Goal: Task Accomplishment & Management: Manage account settings

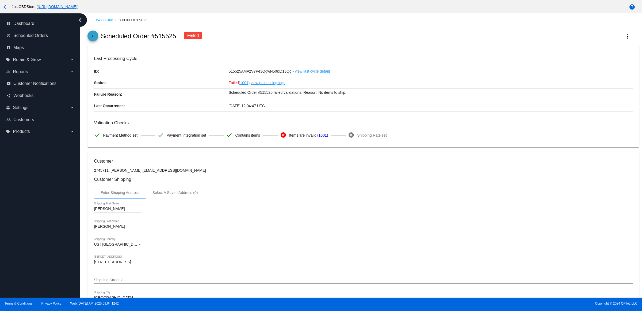
click at [96, 39] on mat-icon "arrow_back" at bounding box center [93, 37] width 6 height 6
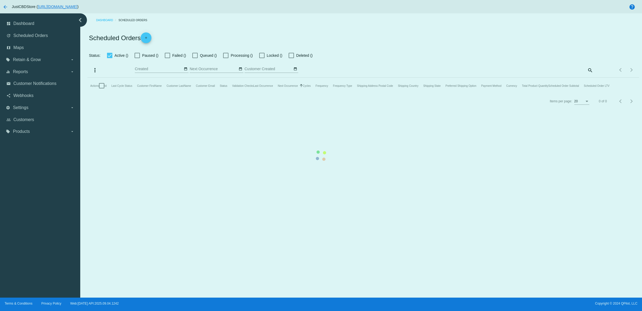
checkbox input "false"
checkbox input "true"
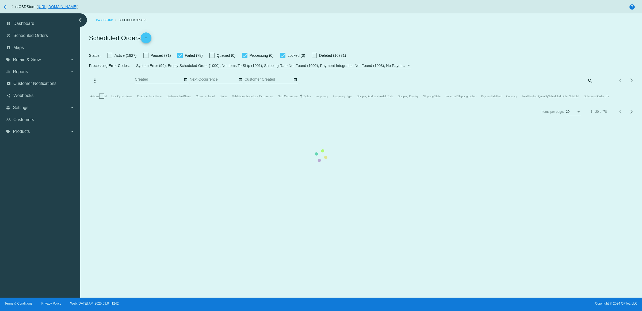
click at [589, 89] on mat-table "Actions Id Last Cycle Status Customer FirstName Customer LastName Customer Emai…" at bounding box center [362, 96] width 551 height 16
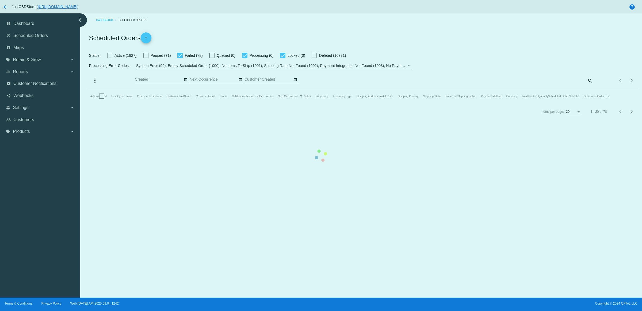
click at [589, 89] on mat-table "Actions Id Last Cycle Status Customer FirstName Customer LastName Customer Emai…" at bounding box center [362, 96] width 551 height 16
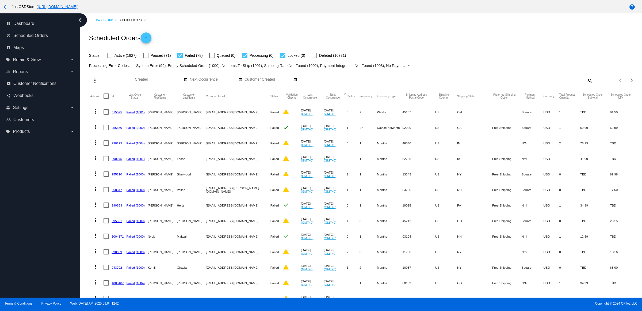
click at [562, 69] on div "Processing Error Codes: System Error (99), Empty Scheduled Order (1000), No Ite…" at bounding box center [362, 64] width 551 height 10
click at [587, 85] on mat-icon "search" at bounding box center [590, 80] width 6 height 8
click at [563, 82] on input "Search" at bounding box center [525, 79] width 138 height 4
paste input "[EMAIL_ADDRESS][DOMAIN_NAME]"
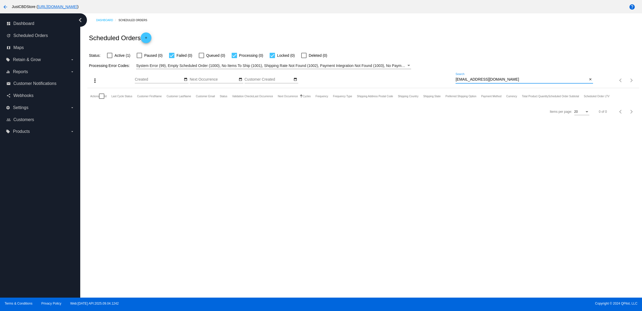
type input "[EMAIL_ADDRESS][DOMAIN_NAME]"
click at [590, 82] on mat-icon "close" at bounding box center [591, 79] width 4 height 4
click at [588, 85] on mat-icon "search" at bounding box center [590, 80] width 6 height 8
type input "[EMAIL_ADDRESS][DOMAIN_NAME]"
click at [514, 41] on div "Scheduled Orders add" at bounding box center [362, 37] width 551 height 21
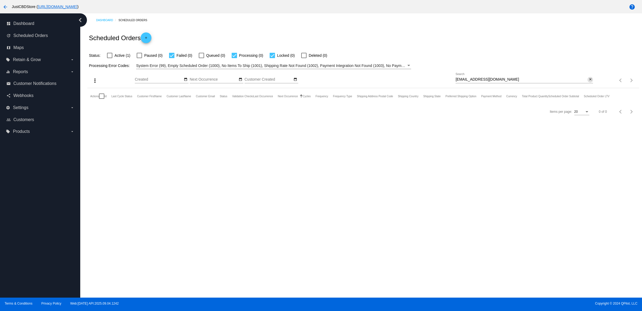
click at [589, 82] on mat-icon "close" at bounding box center [591, 79] width 4 height 4
click at [588, 85] on mat-icon "search" at bounding box center [590, 80] width 6 height 8
click at [578, 82] on input "Search" at bounding box center [525, 79] width 138 height 4
paste input "[EMAIL_ADDRESS][DOMAIN_NAME]"
type input "[EMAIL_ADDRESS][DOMAIN_NAME]"
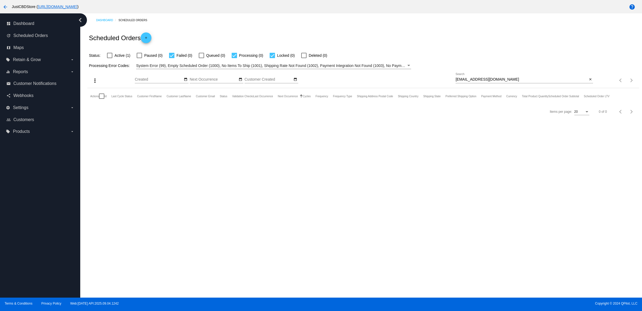
click at [119, 57] on label "Active (1)" at bounding box center [118, 55] width 23 height 6
click at [110, 58] on input "Active (1)" at bounding box center [109, 58] width 0 height 0
checkbox input "true"
click at [98, 115] on mat-icon "more_vert" at bounding box center [95, 111] width 6 height 6
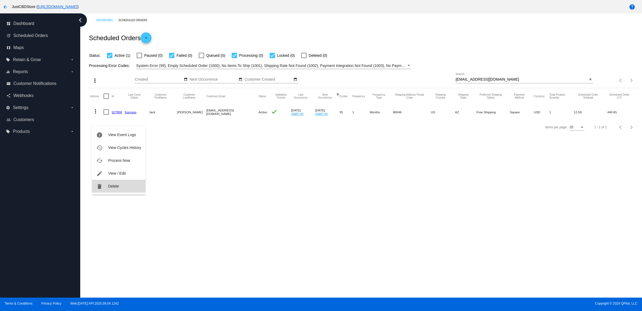
click at [117, 185] on span "Delete" at bounding box center [113, 186] width 11 height 4
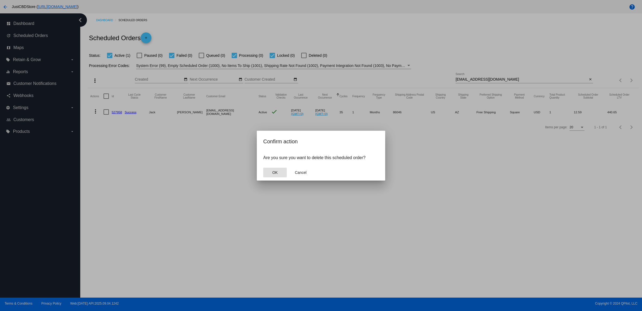
click at [279, 177] on button "OK" at bounding box center [275, 172] width 24 height 10
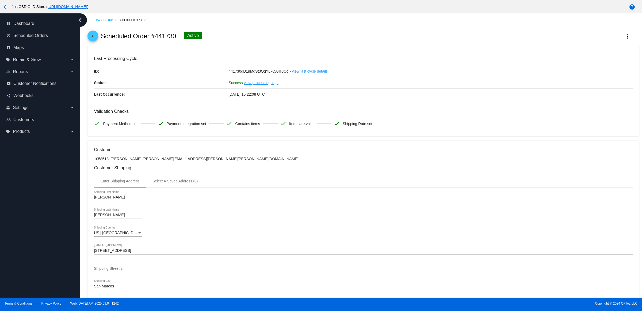
scroll to position [6, 0]
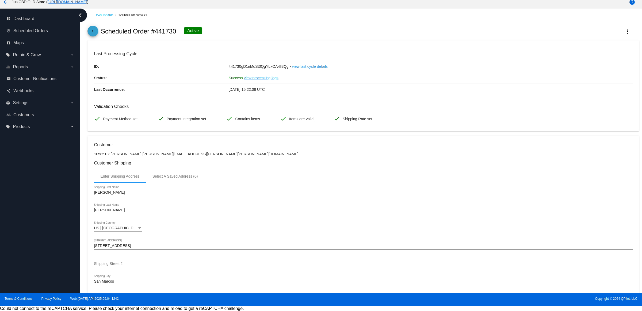
click at [93, 31] on span "arrow_back" at bounding box center [93, 32] width 6 height 13
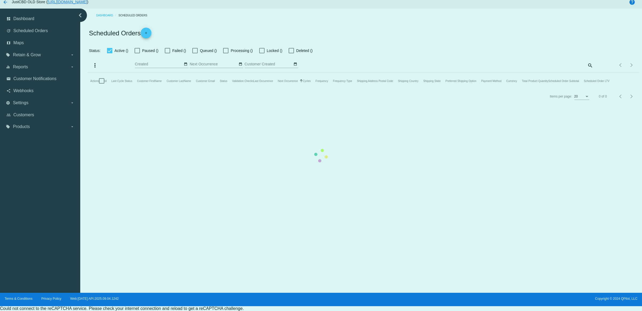
checkbox input "false"
checkbox input "true"
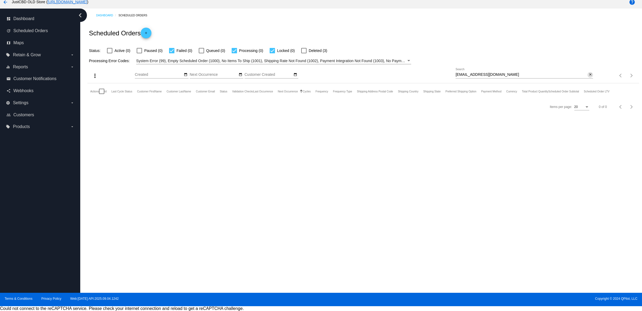
click at [589, 77] on mat-icon "close" at bounding box center [591, 75] width 4 height 4
click at [587, 80] on mat-icon "search" at bounding box center [590, 75] width 6 height 8
click at [582, 77] on input "Search" at bounding box center [525, 75] width 138 height 4
type input "[EMAIL_ADDRESS][DOMAIN_NAME]"
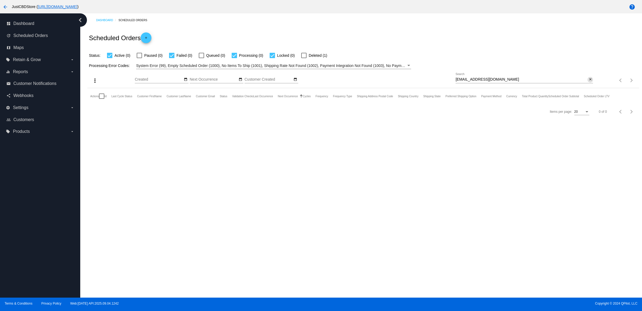
click at [588, 82] on button "close" at bounding box center [591, 80] width 6 height 6
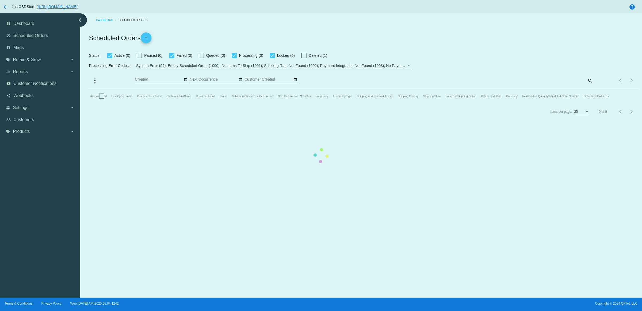
click at [114, 88] on mat-table "Actions Id Last Cycle Status Customer FirstName Customer LastName Customer Emai…" at bounding box center [362, 96] width 551 height 16
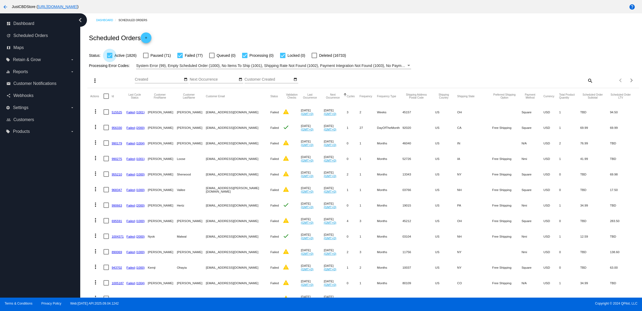
click at [112, 58] on div at bounding box center [109, 55] width 5 height 5
click at [110, 58] on input "Active (1826)" at bounding box center [109, 58] width 0 height 0
checkbox input "false"
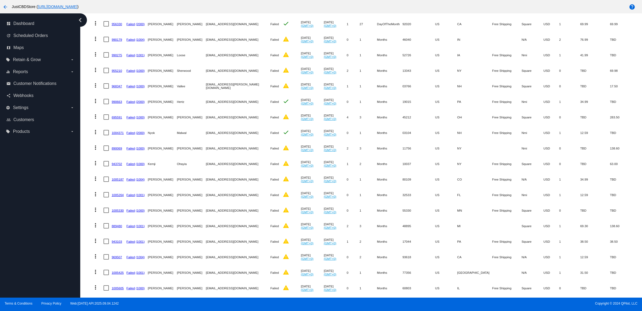
scroll to position [147, 0]
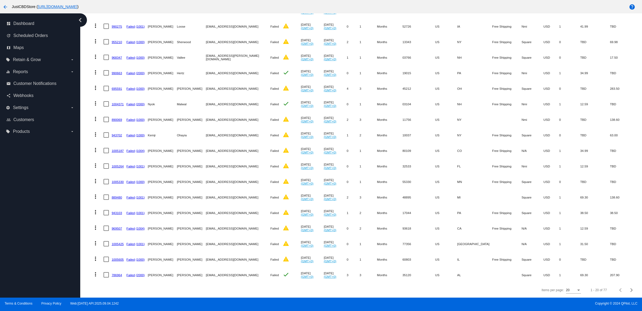
click at [97, 271] on mat-icon "more_vert" at bounding box center [95, 274] width 6 height 6
click at [133, 202] on span "View Event Logs" at bounding box center [122, 201] width 28 height 4
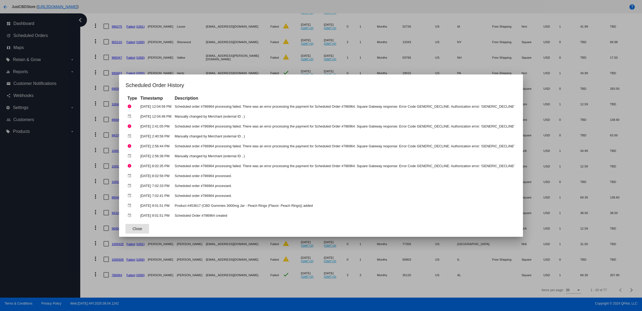
click at [299, 51] on div at bounding box center [321, 155] width 642 height 311
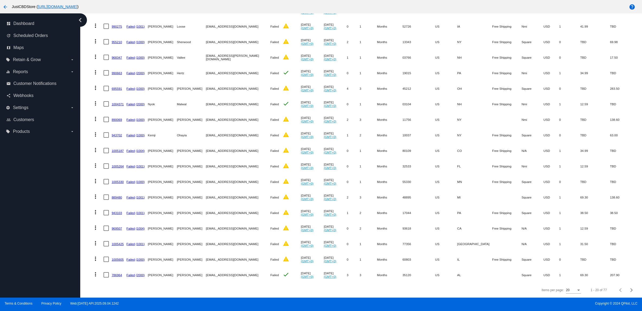
click at [93, 253] on button "more_vert" at bounding box center [95, 258] width 11 height 11
click at [124, 188] on button "info View Event Logs" at bounding box center [118, 185] width 53 height 13
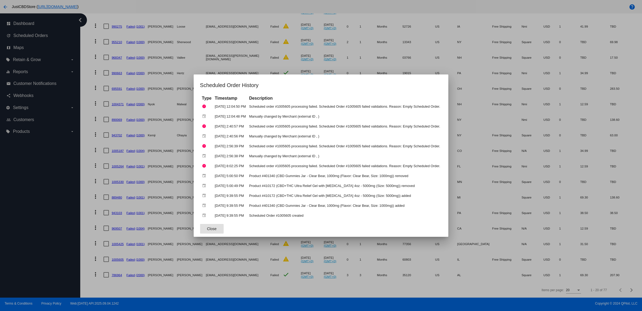
click at [190, 280] on div at bounding box center [321, 155] width 642 height 311
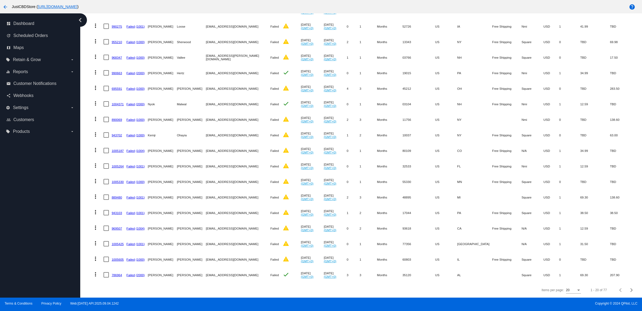
click at [120, 257] on link "1005605" at bounding box center [118, 258] width 12 height 3
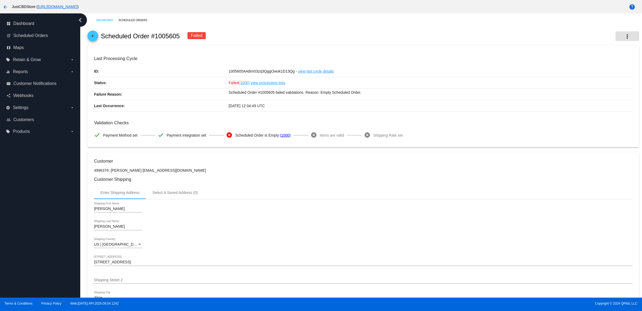
click at [624, 39] on mat-icon "more_vert" at bounding box center [627, 36] width 6 height 6
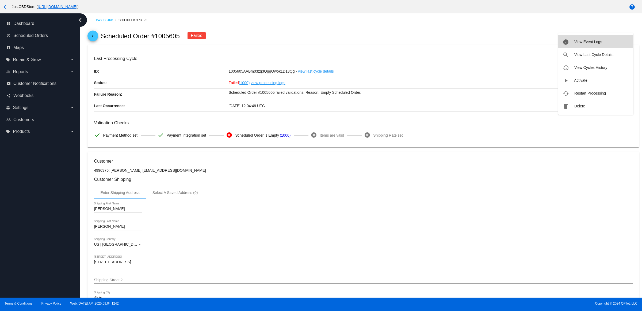
click at [617, 40] on button "info View Event Logs" at bounding box center [595, 41] width 75 height 13
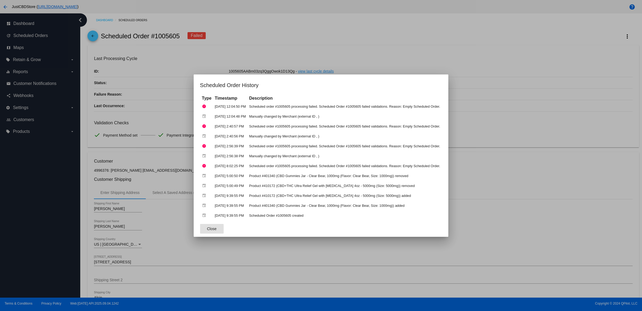
click at [313, 49] on div at bounding box center [321, 155] width 642 height 311
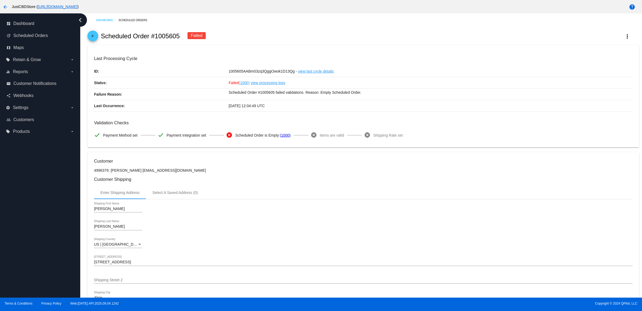
click at [144, 172] on p "4996376: Allison Droba amdroba@gmail.com" at bounding box center [363, 170] width 539 height 4
drag, startPoint x: 149, startPoint y: 168, endPoint x: 150, endPoint y: 173, distance: 5.5
click at [150, 163] on h3 "Customer" at bounding box center [363, 160] width 539 height 5
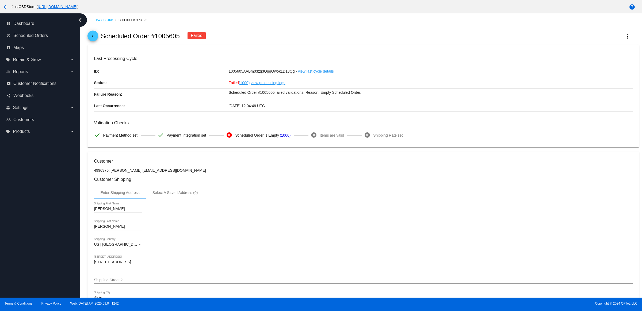
click at [147, 172] on p "4996376: Allison Droba amdroba@gmail.com" at bounding box center [363, 170] width 539 height 4
drag, startPoint x: 147, startPoint y: 177, endPoint x: 158, endPoint y: 173, distance: 11.3
click at [167, 163] on h3 "Customer" at bounding box center [363, 160] width 539 height 5
click at [151, 172] on p "4996376: Allison Droba amdroba@gmail.com" at bounding box center [363, 170] width 539 height 4
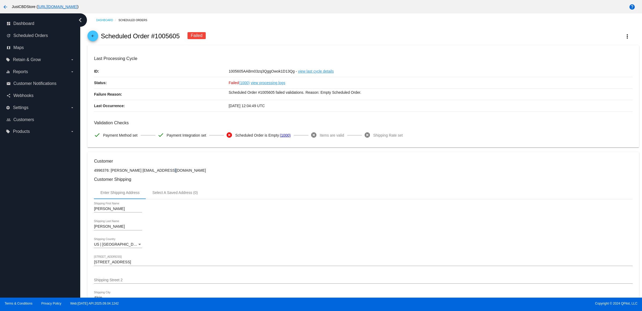
click at [151, 172] on p "4996376: Allison Droba amdroba@gmail.com" at bounding box center [363, 170] width 539 height 4
drag, startPoint x: 157, startPoint y: 169, endPoint x: 153, endPoint y: 173, distance: 5.7
click at [157, 163] on h3 "Customer" at bounding box center [363, 160] width 539 height 5
drag, startPoint x: 136, startPoint y: 176, endPoint x: 171, endPoint y: 176, distance: 35.1
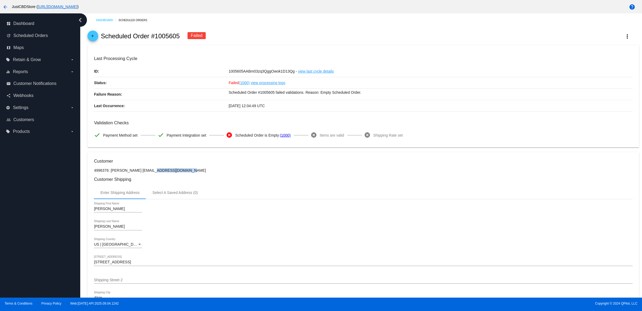
click at [171, 172] on p "4996376: Allison Droba amdroba@gmail.com" at bounding box center [363, 170] width 539 height 4
drag, startPoint x: 165, startPoint y: 178, endPoint x: 147, endPoint y: 176, distance: 17.8
copy p "[EMAIL_ADDRESS][DOMAIN_NAME]"
click at [412, 172] on p "4996376: Allison Droba amdroba@gmail.com" at bounding box center [363, 170] width 539 height 4
click at [624, 37] on mat-icon "more_vert" at bounding box center [627, 36] width 6 height 6
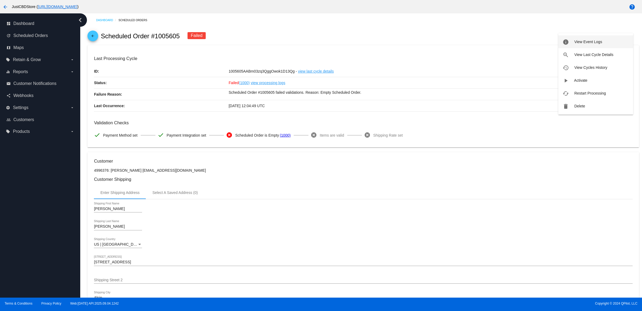
click at [613, 44] on button "info View Event Logs" at bounding box center [595, 41] width 75 height 13
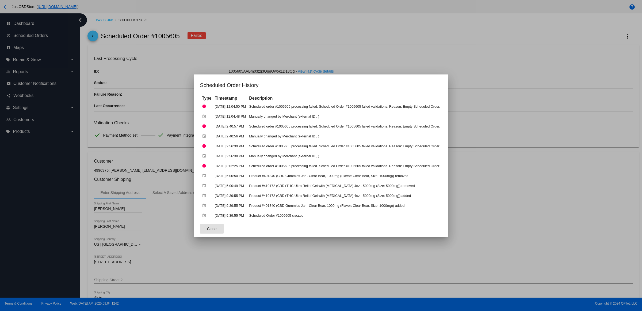
click at [527, 203] on div at bounding box center [321, 155] width 642 height 311
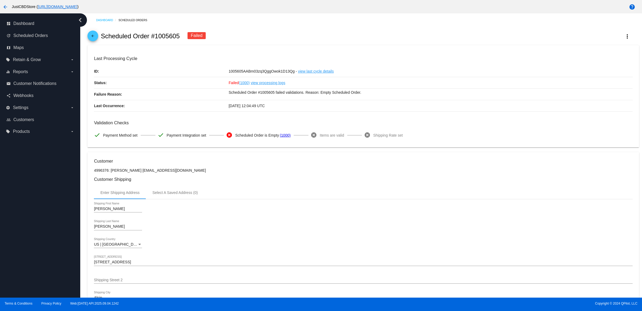
click at [102, 42] on div "arrow_back Scheduled Order #1005605 Failed more_vert" at bounding box center [362, 36] width 551 height 18
click at [96, 40] on mat-icon "arrow_back" at bounding box center [93, 37] width 6 height 6
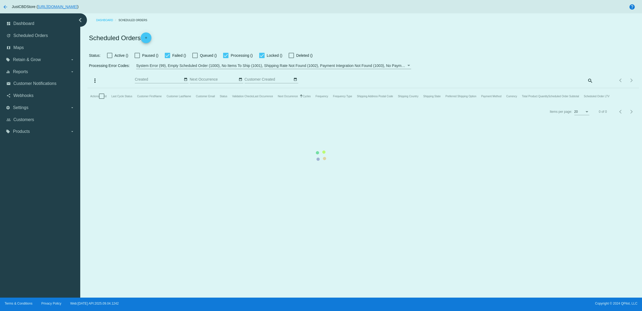
checkbox input "false"
checkbox input "true"
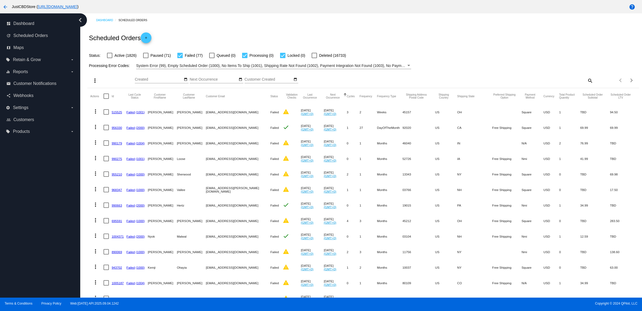
scroll to position [147, 0]
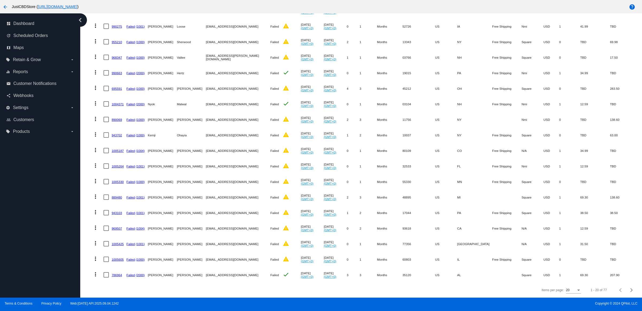
click at [121, 243] on mat-cell "1005425" at bounding box center [119, 244] width 15 height 16
click at [125, 241] on mat-cell "1005425" at bounding box center [119, 244] width 15 height 16
click at [123, 242] on link "1005425" at bounding box center [118, 243] width 12 height 3
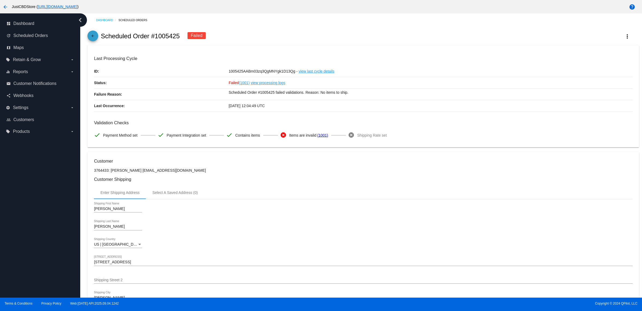
click at [96, 37] on mat-icon "arrow_back" at bounding box center [93, 37] width 6 height 6
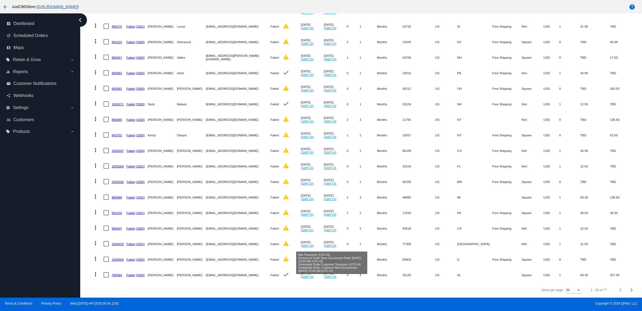
scroll to position [147, 0]
click at [122, 226] on link "969507" at bounding box center [117, 227] width 10 height 3
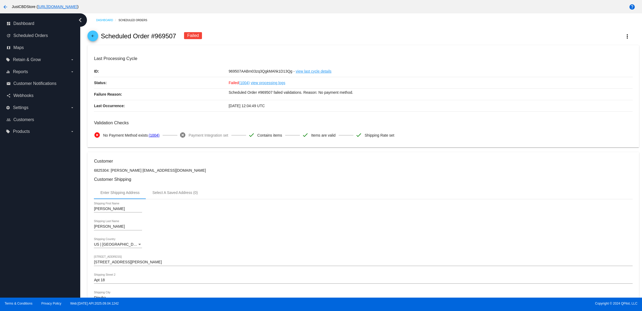
click at [96, 38] on mat-icon "arrow_back" at bounding box center [93, 37] width 6 height 6
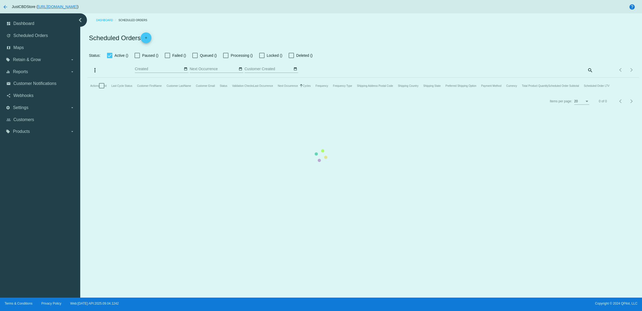
checkbox input "false"
checkbox input "true"
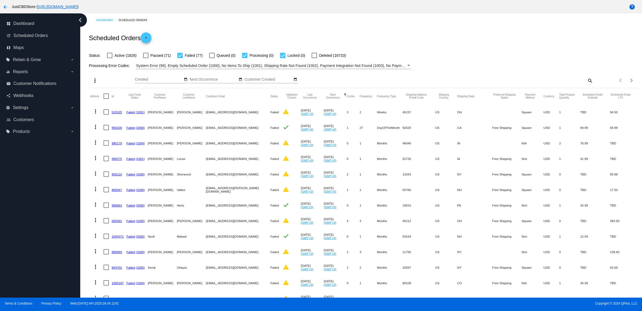
click at [122, 269] on link "943702" at bounding box center [117, 266] width 10 height 3
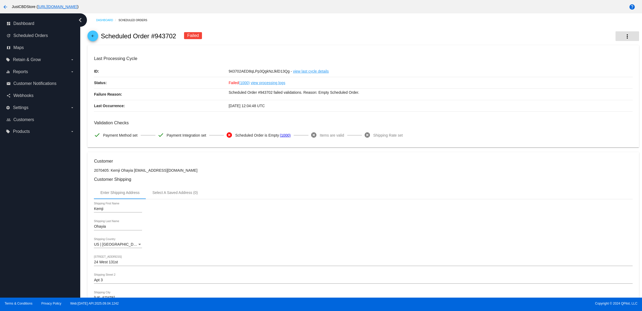
click at [624, 37] on mat-icon "more_vert" at bounding box center [627, 36] width 6 height 6
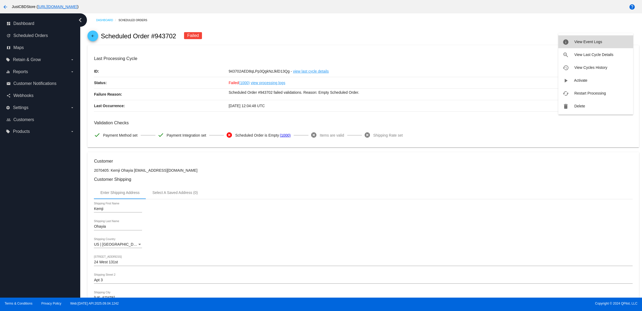
click at [613, 38] on button "info View Event Logs" at bounding box center [595, 41] width 75 height 13
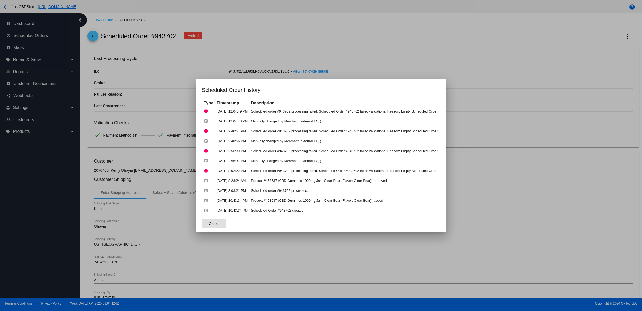
click at [361, 58] on div at bounding box center [321, 155] width 642 height 311
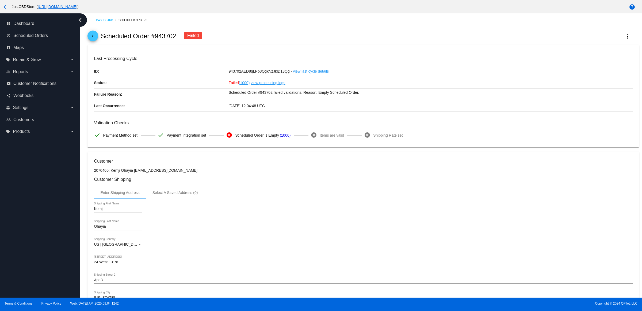
click at [96, 40] on mat-icon "arrow_back" at bounding box center [93, 37] width 6 height 6
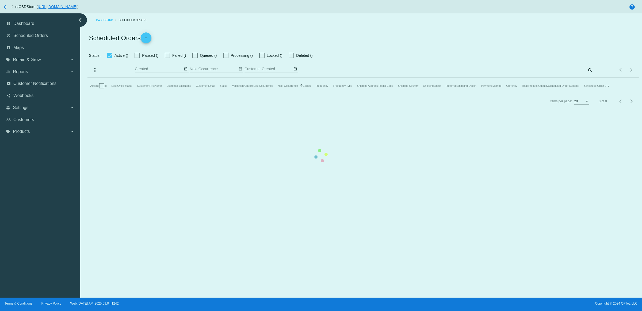
checkbox input "false"
checkbox input "true"
